Goal: Navigation & Orientation: Go to known website

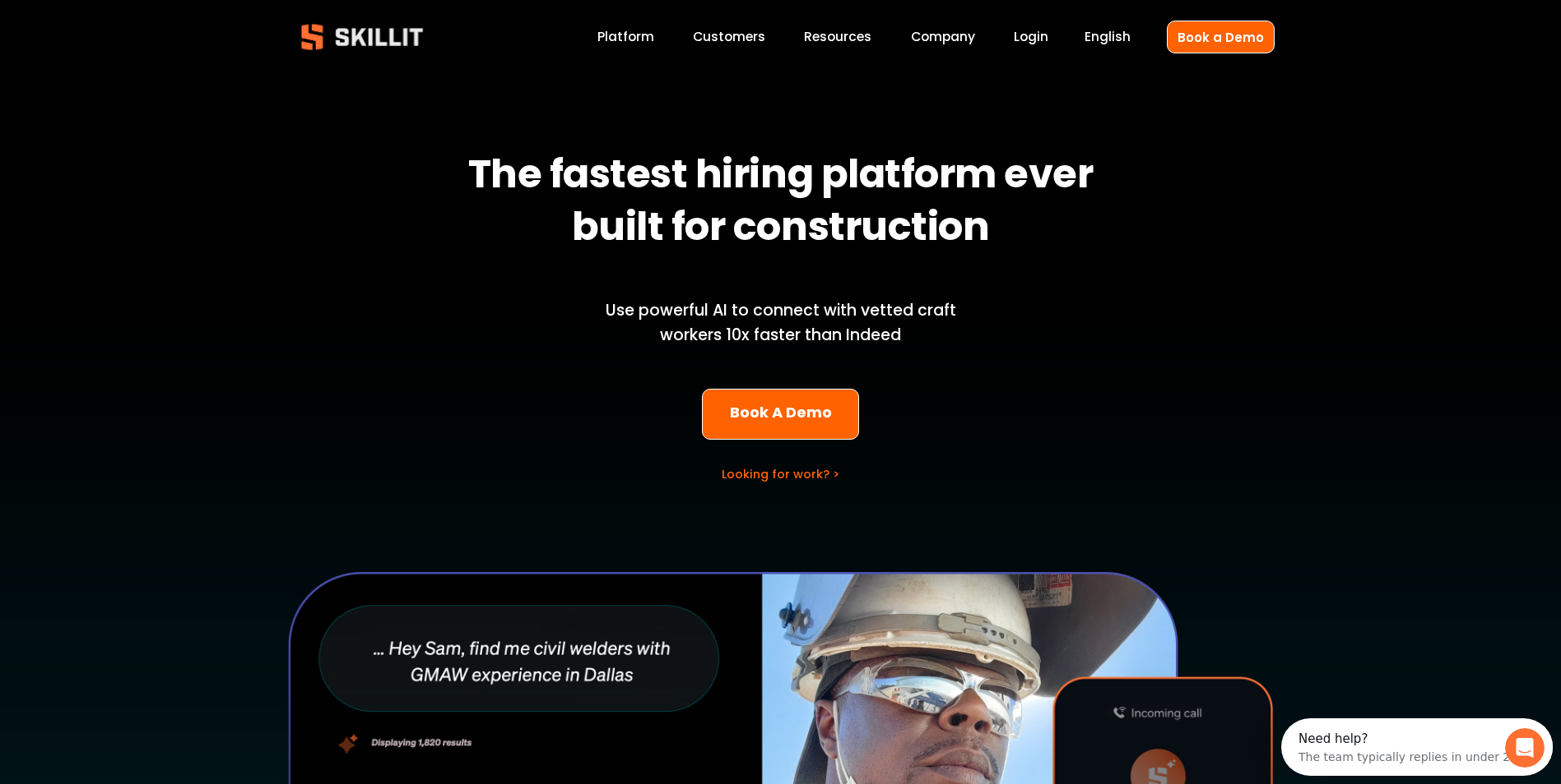
click at [732, 39] on link "Customers" at bounding box center [729, 37] width 72 height 22
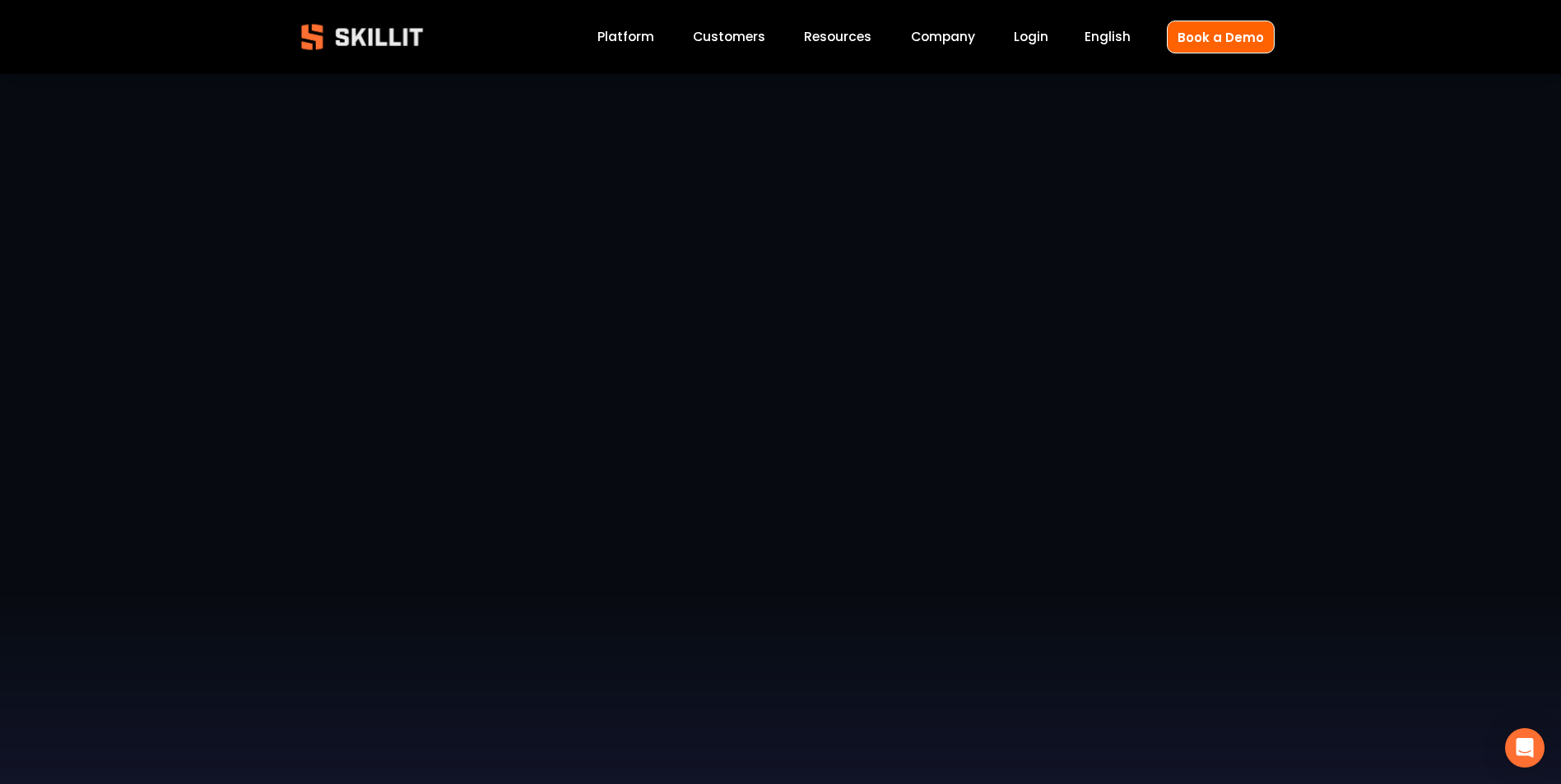
click at [626, 28] on link "Platform" at bounding box center [626, 37] width 57 height 22
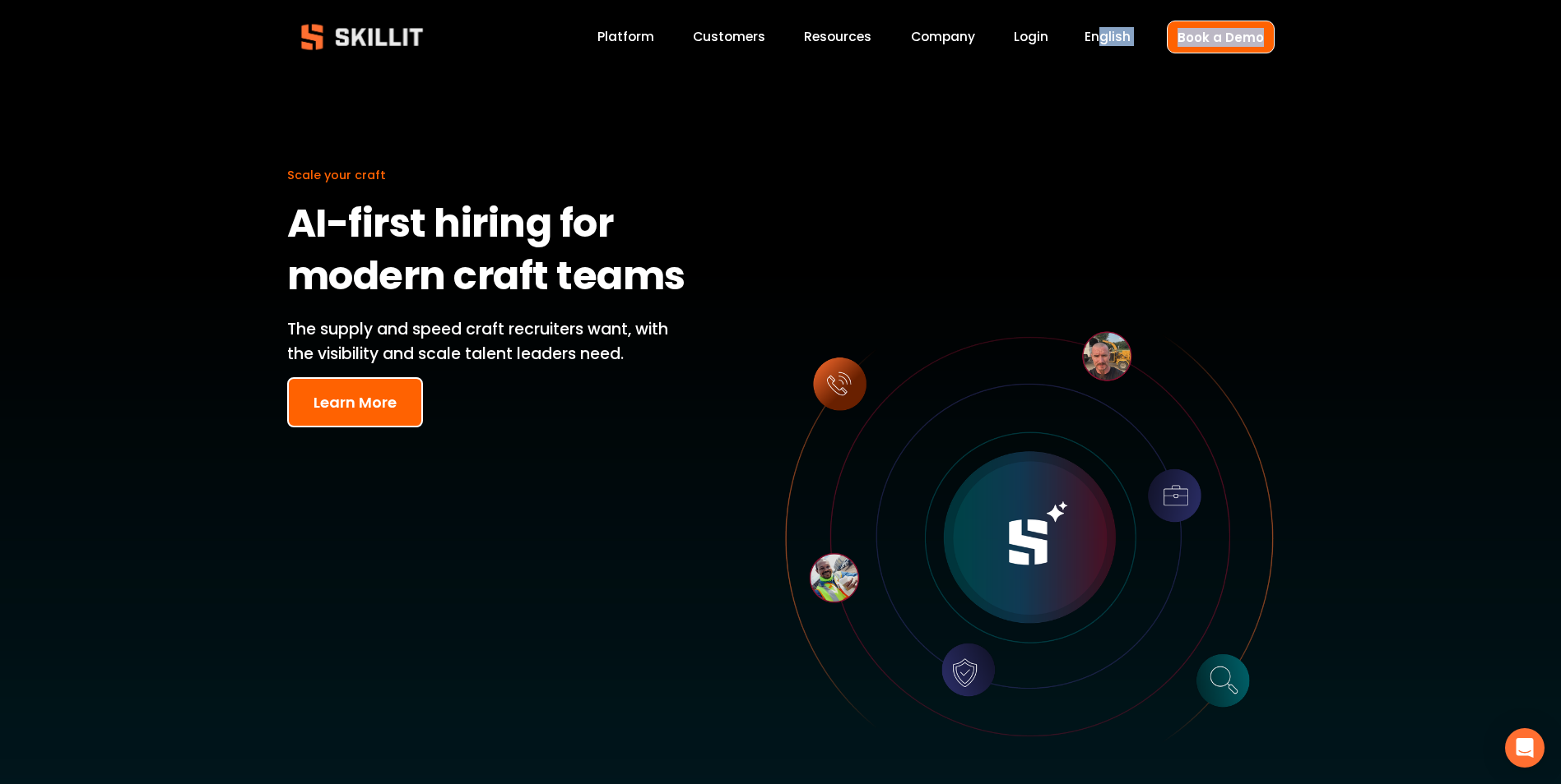
drag, startPoint x: 1101, startPoint y: 31, endPoint x: 1112, endPoint y: 19, distance: 16.3
click at [1043, 40] on link "Login" at bounding box center [1030, 37] width 34 height 22
